Goal: Navigation & Orientation: Find specific page/section

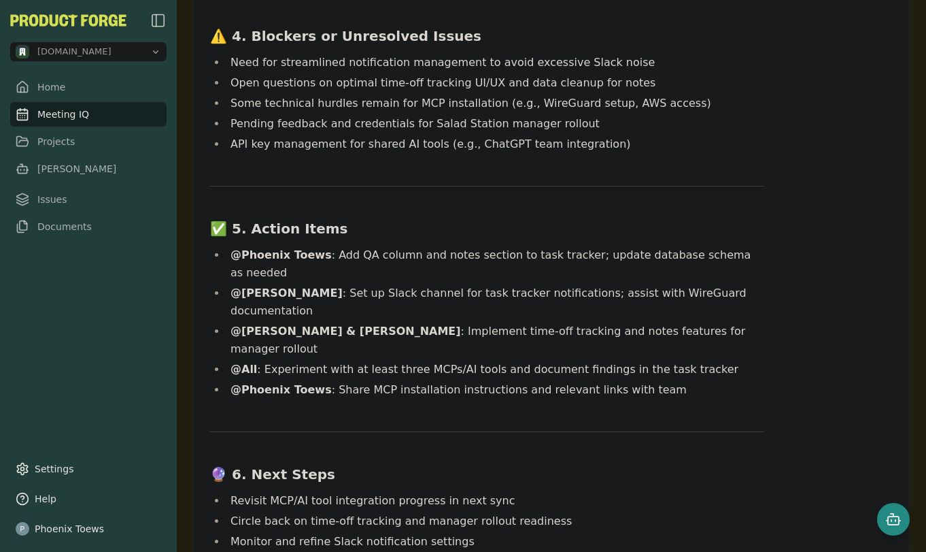
scroll to position [832, 0]
click at [62, 111] on link "Meeting IQ" at bounding box center [88, 114] width 156 height 24
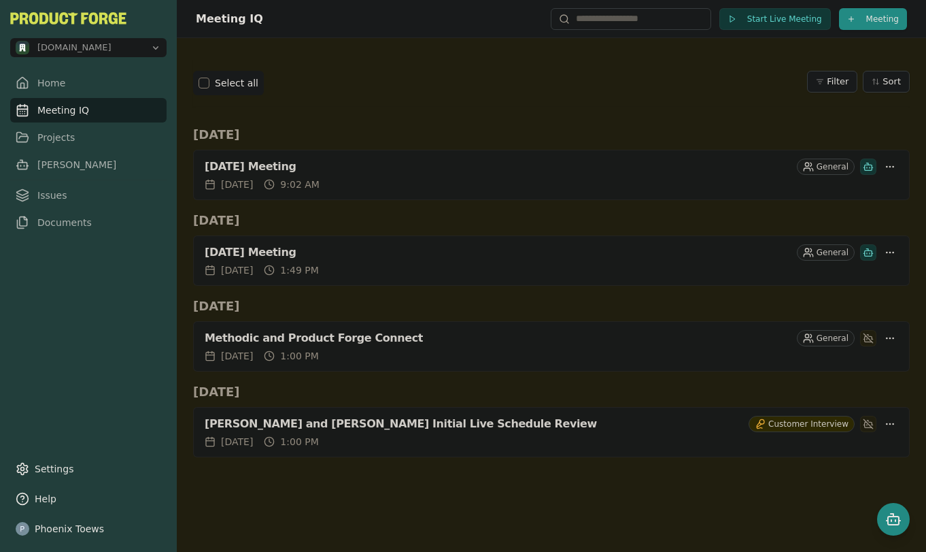
click at [75, 113] on link "Meeting IQ" at bounding box center [88, 110] width 156 height 24
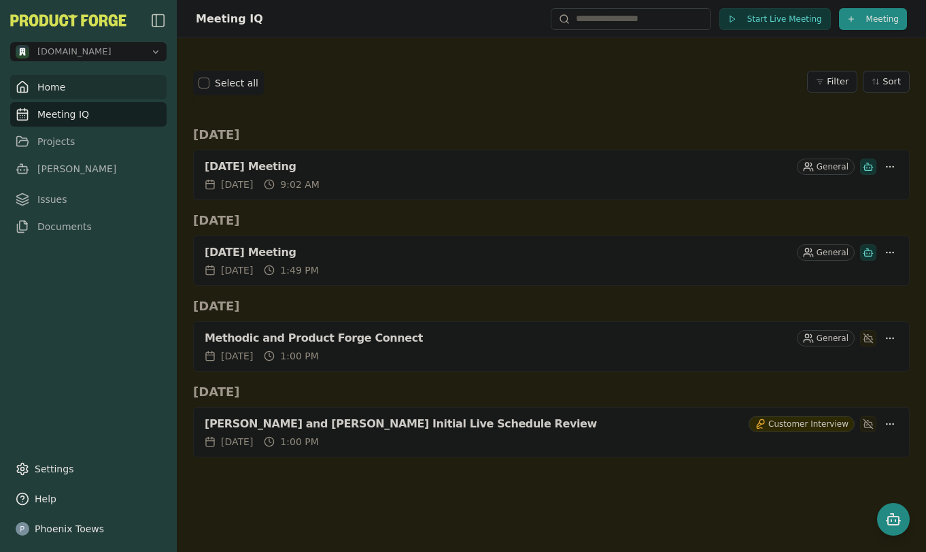
click at [56, 84] on link "Home" at bounding box center [88, 87] width 156 height 24
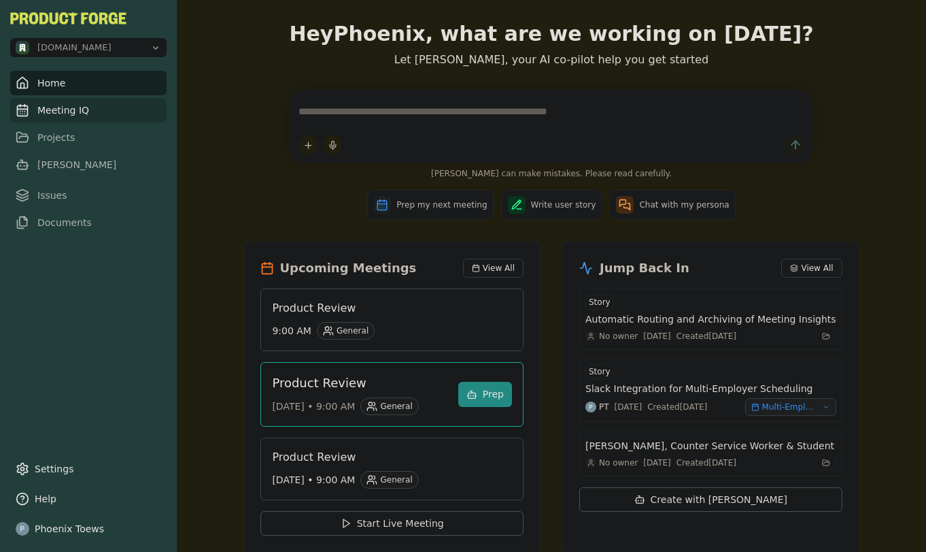
click at [63, 118] on link "Meeting IQ" at bounding box center [88, 110] width 156 height 24
